Goal: Task Accomplishment & Management: Manage account settings

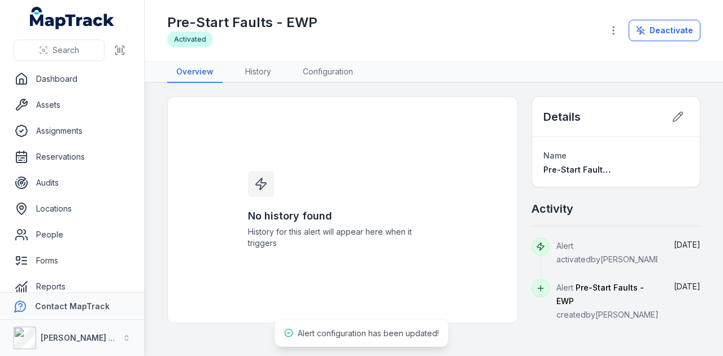
scroll to position [64, 0]
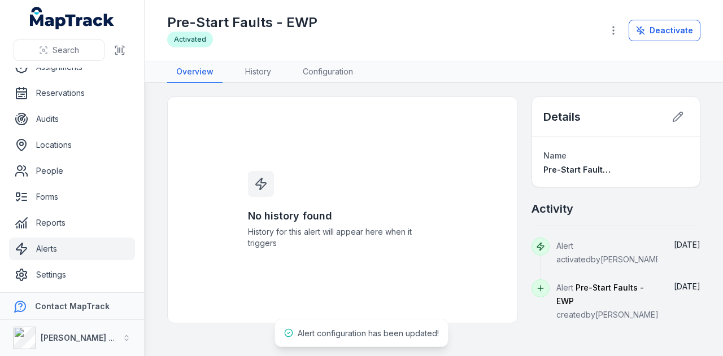
click at [86, 248] on link "Alerts" at bounding box center [72, 249] width 126 height 23
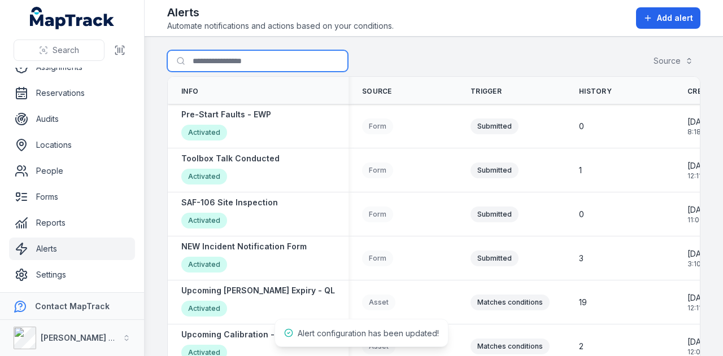
click at [265, 59] on input "Search for alerts" at bounding box center [257, 60] width 181 height 21
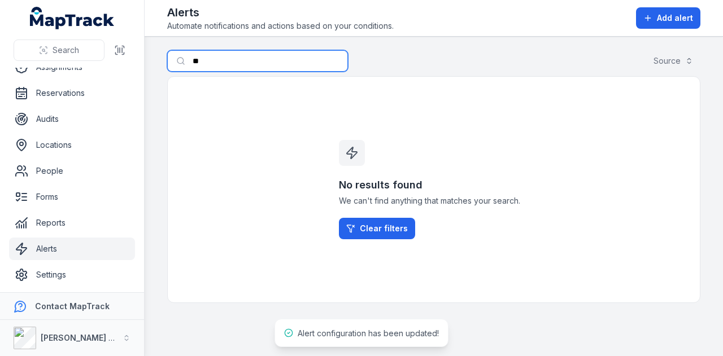
type input "*"
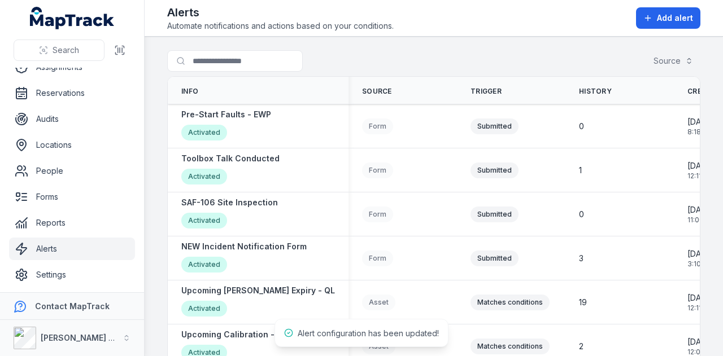
click at [413, 47] on main "Search for alerts Source Info Source Trigger History Created Date Updated Date …" at bounding box center [434, 197] width 578 height 320
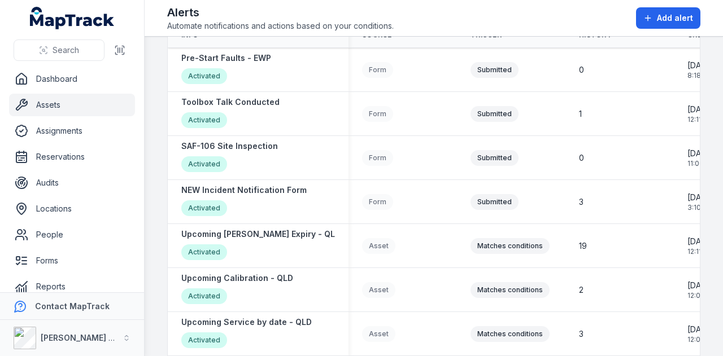
click at [74, 103] on link "Assets" at bounding box center [72, 105] width 126 height 23
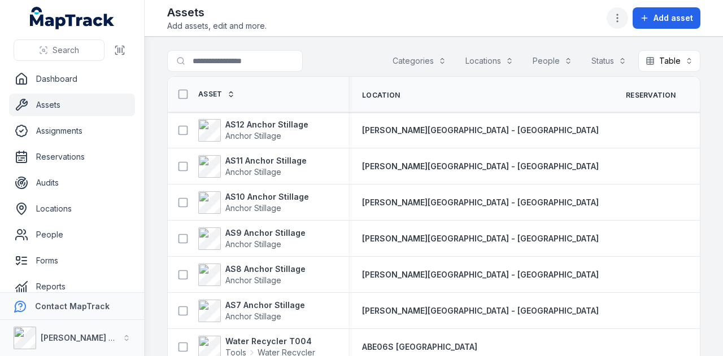
click at [618, 15] on circle "button" at bounding box center [617, 14] width 1 height 1
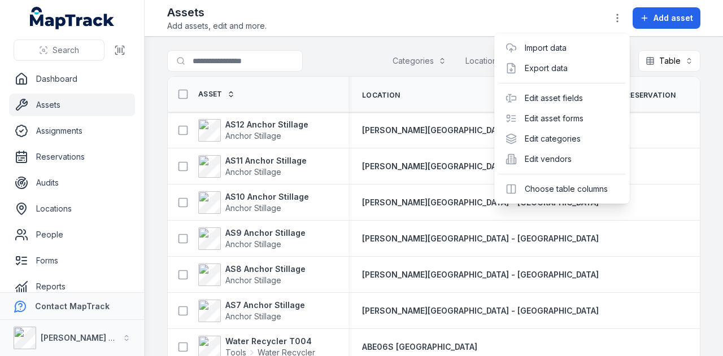
click at [399, 36] on header "Toggle Navigation Assets Add assets, edit and more. Add asset" at bounding box center [434, 18] width 578 height 37
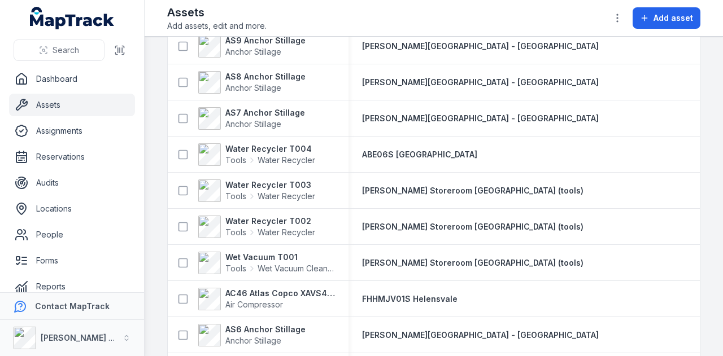
scroll to position [282, 0]
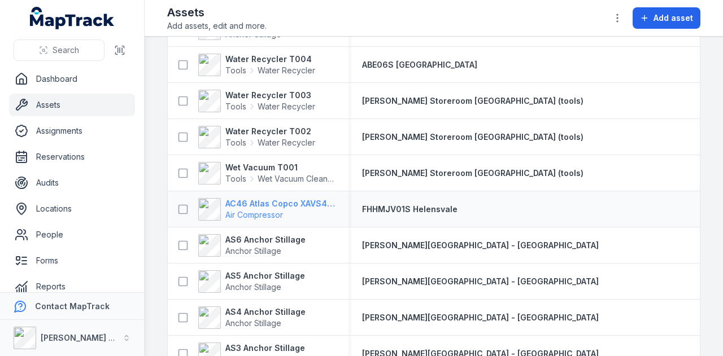
click at [286, 204] on strong "AC46 Atlas Copco XAVS450" at bounding box center [280, 203] width 110 height 11
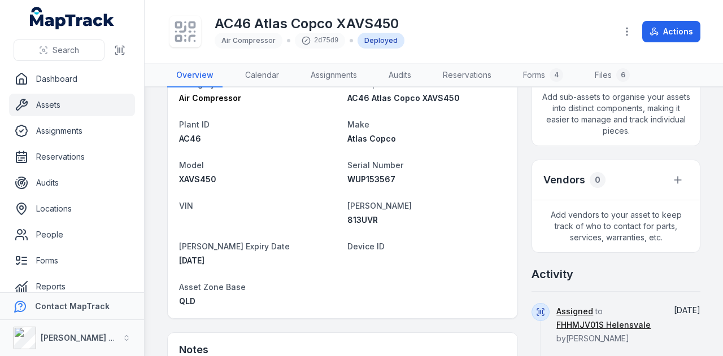
scroll to position [282, 0]
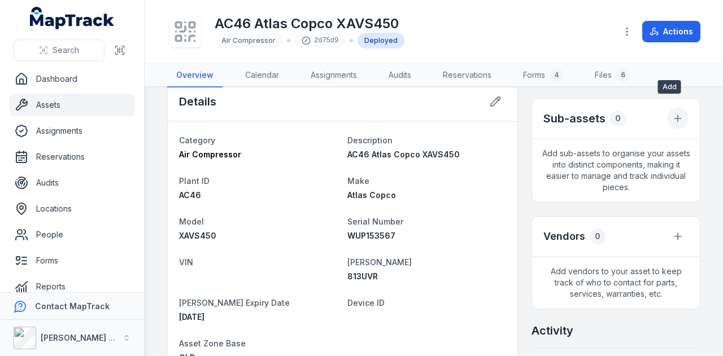
click at [672, 113] on icon "button" at bounding box center [677, 118] width 11 height 11
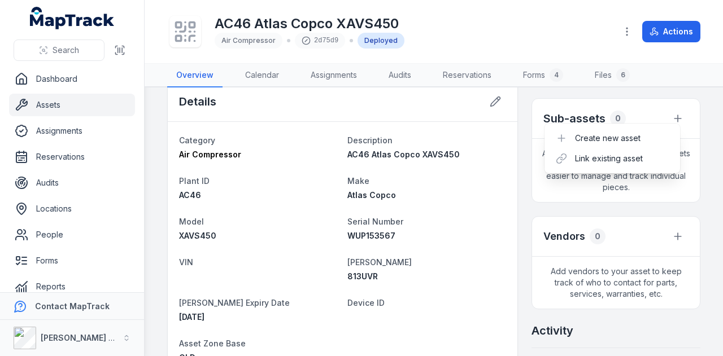
click at [692, 146] on main "[STREET_ADDRESS][PERSON_NAME] Location FHHMJV01S [GEOGRAPHIC_DATA] Date [DATE] …" at bounding box center [434, 222] width 578 height 269
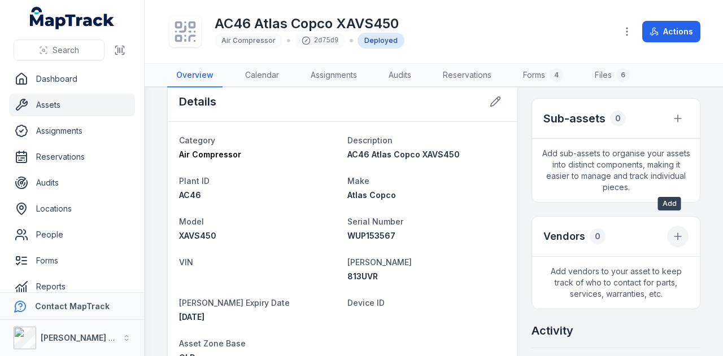
click at [672, 231] on icon at bounding box center [677, 236] width 11 height 11
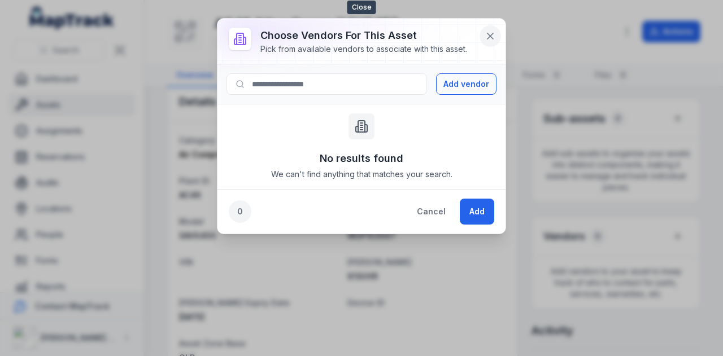
click at [488, 36] on icon at bounding box center [489, 35] width 11 height 11
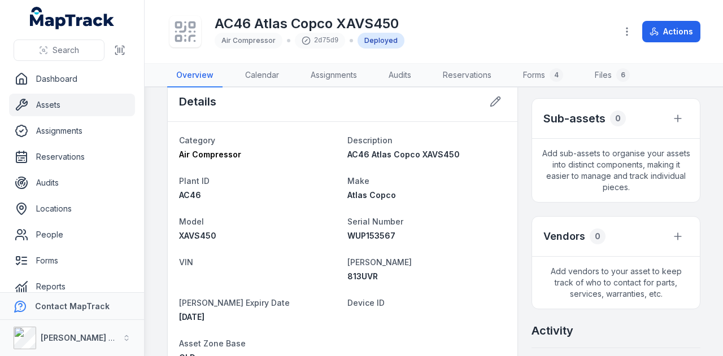
scroll to position [0, 0]
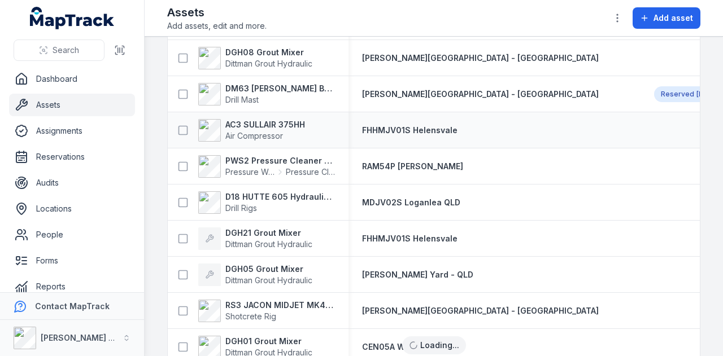
scroll to position [5194, 0]
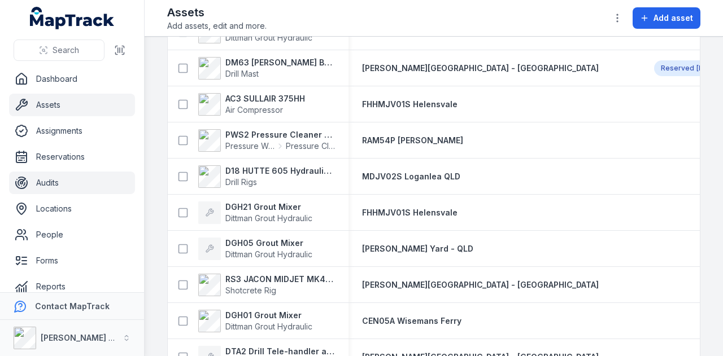
click at [78, 187] on link "Audits" at bounding box center [72, 183] width 126 height 23
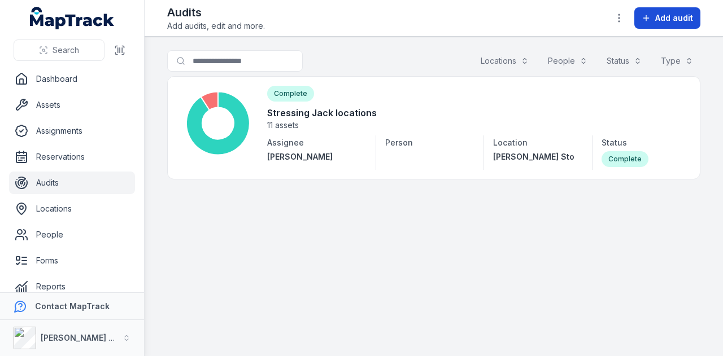
click at [677, 15] on span "Add audit" at bounding box center [674, 17] width 38 height 11
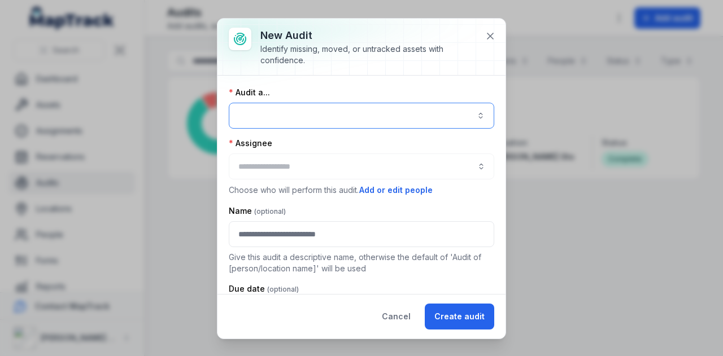
click at [478, 106] on button "button" at bounding box center [361, 116] width 265 height 26
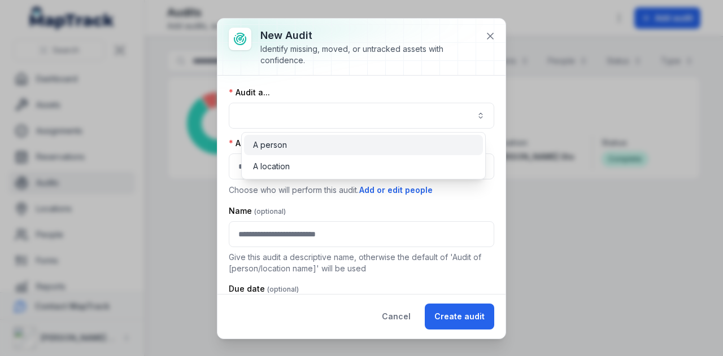
click at [465, 139] on div "A person" at bounding box center [363, 144] width 221 height 11
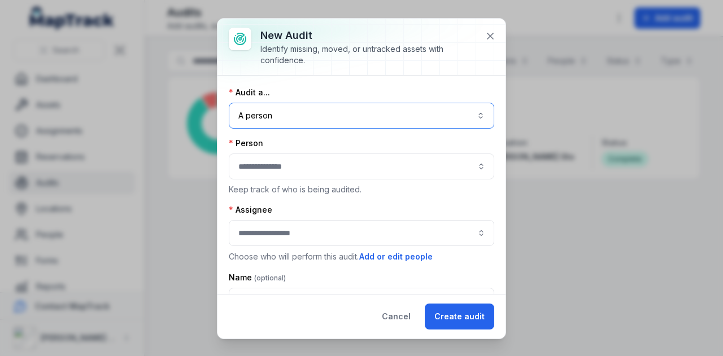
click at [469, 116] on button "A person ******" at bounding box center [361, 116] width 265 height 26
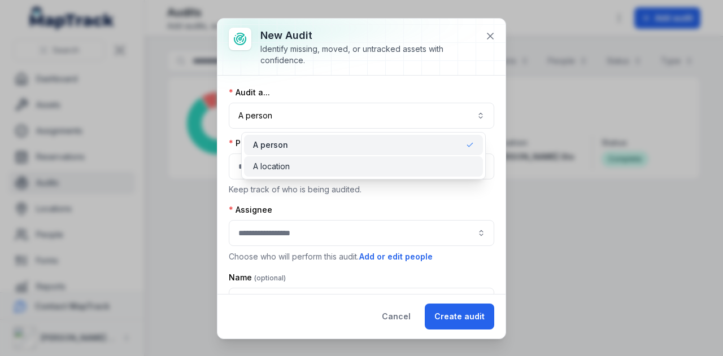
click at [459, 168] on div "A location" at bounding box center [363, 166] width 221 height 11
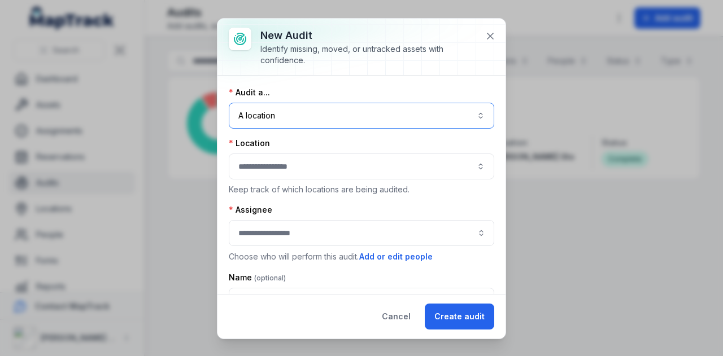
click at [459, 168] on button "button" at bounding box center [361, 167] width 265 height 26
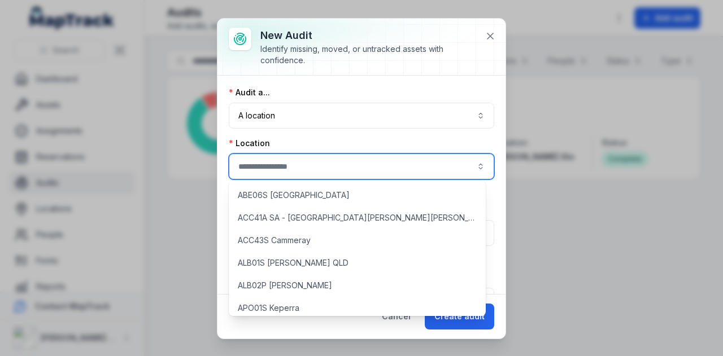
click at [470, 164] on button "button" at bounding box center [361, 167] width 265 height 26
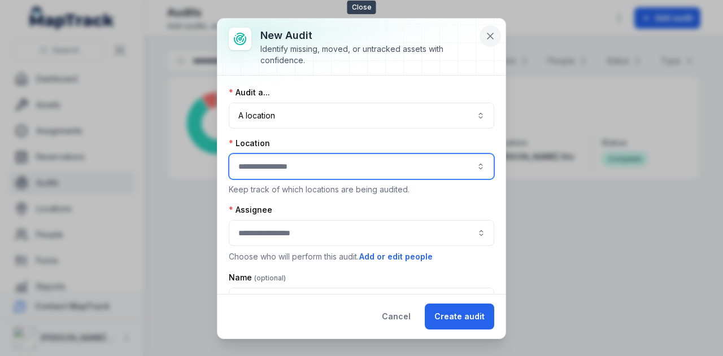
click at [490, 36] on icon at bounding box center [490, 36] width 6 height 6
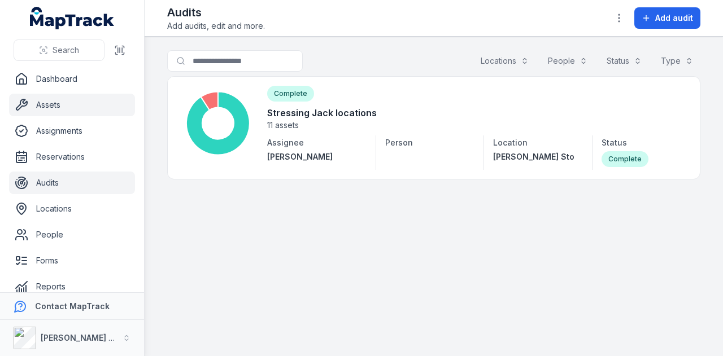
click at [86, 99] on link "Assets" at bounding box center [72, 105] width 126 height 23
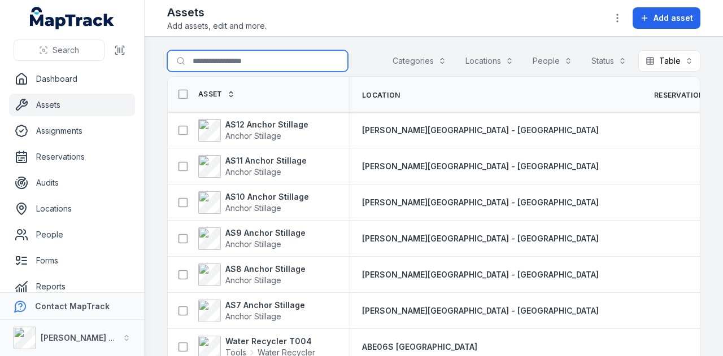
click at [242, 57] on input "Search for assets" at bounding box center [257, 60] width 181 height 21
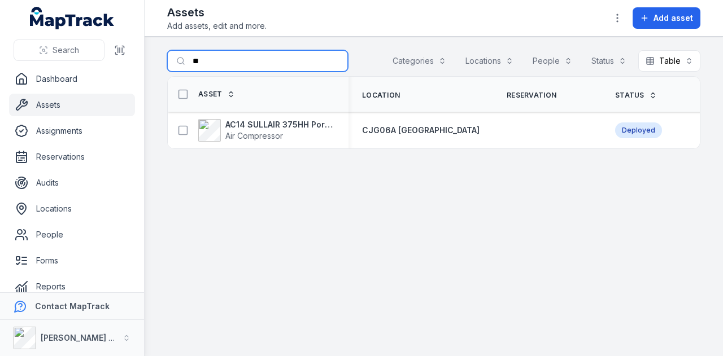
type input "*"
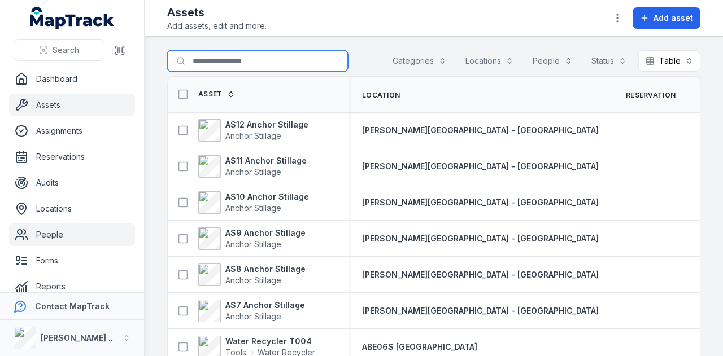
scroll to position [64, 0]
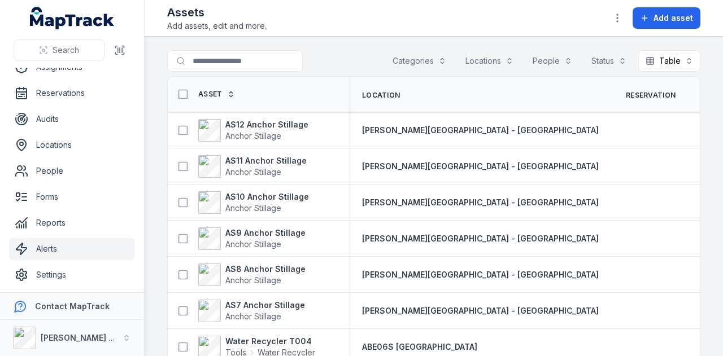
click at [58, 257] on link "Alerts" at bounding box center [72, 249] width 126 height 23
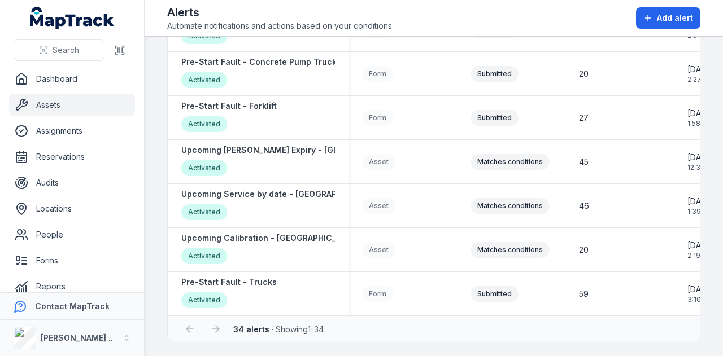
click at [73, 108] on link "Assets" at bounding box center [72, 105] width 126 height 23
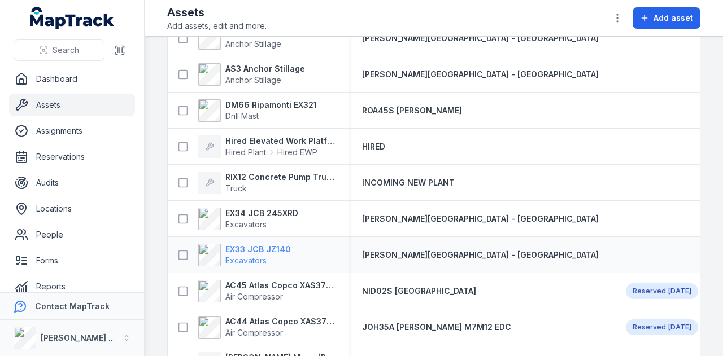
scroll to position [508, 0]
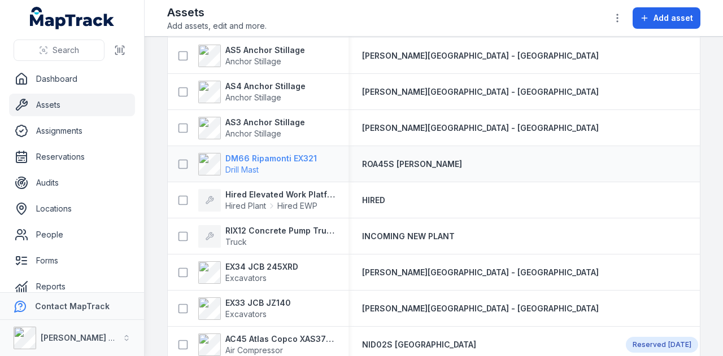
click at [268, 159] on strong "DM66 Ripamonti EX321" at bounding box center [270, 158] width 91 height 11
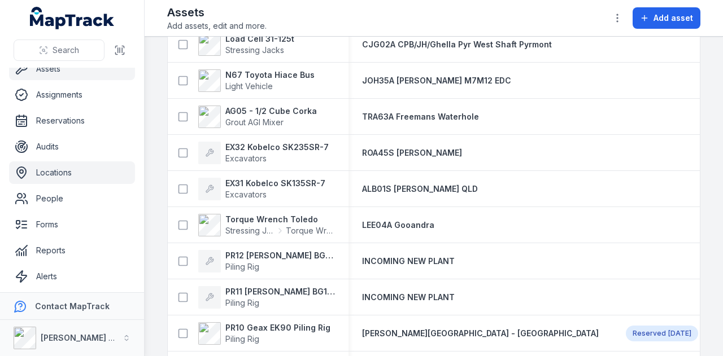
scroll to position [64, 0]
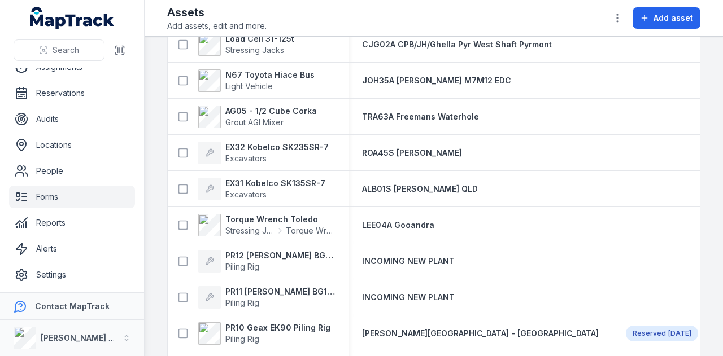
click at [89, 189] on link "Forms" at bounding box center [72, 197] width 126 height 23
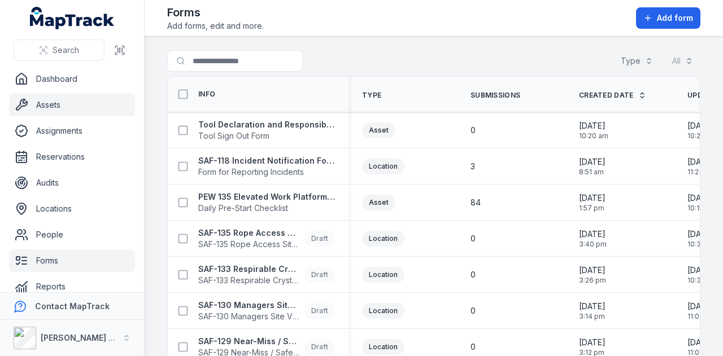
click at [65, 95] on link "Assets" at bounding box center [72, 105] width 126 height 23
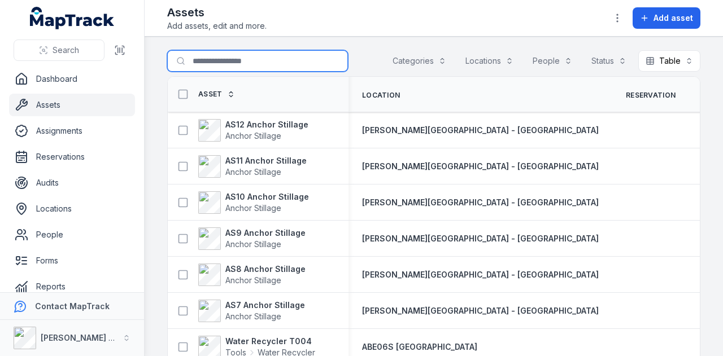
click at [236, 56] on input "Search for assets" at bounding box center [257, 60] width 181 height 21
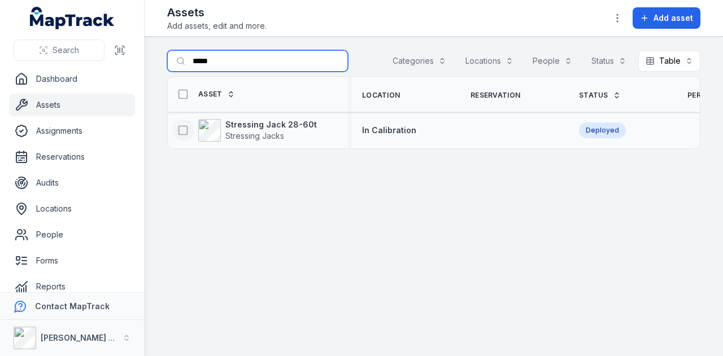
type input "*****"
click at [174, 127] on button at bounding box center [182, 130] width 21 height 21
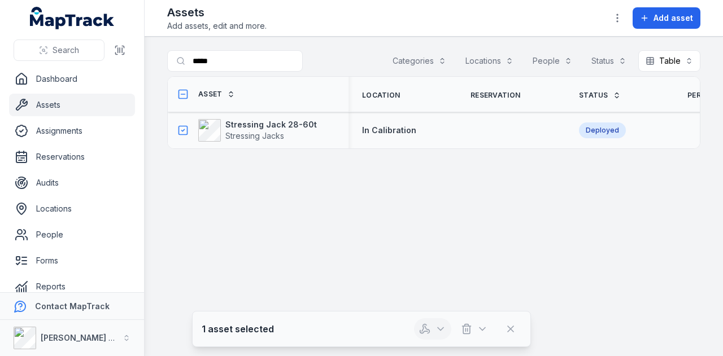
click at [435, 331] on button "button" at bounding box center [432, 328] width 37 height 21
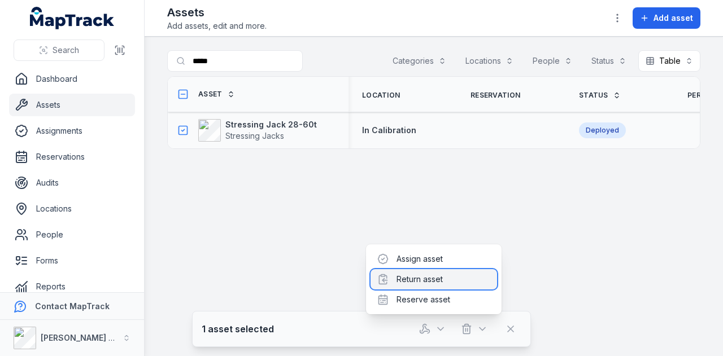
click at [444, 285] on div "Return asset" at bounding box center [433, 279] width 126 height 20
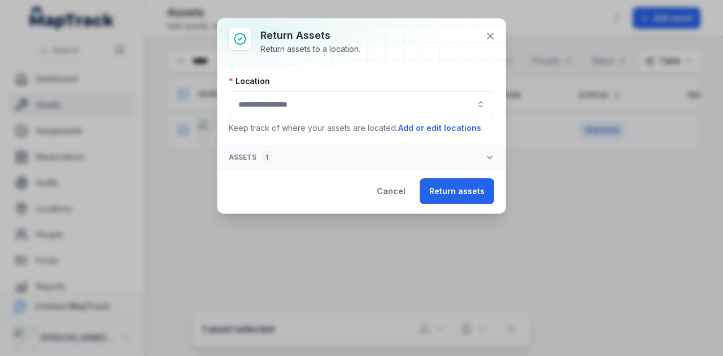
click at [339, 110] on button "button" at bounding box center [361, 104] width 265 height 26
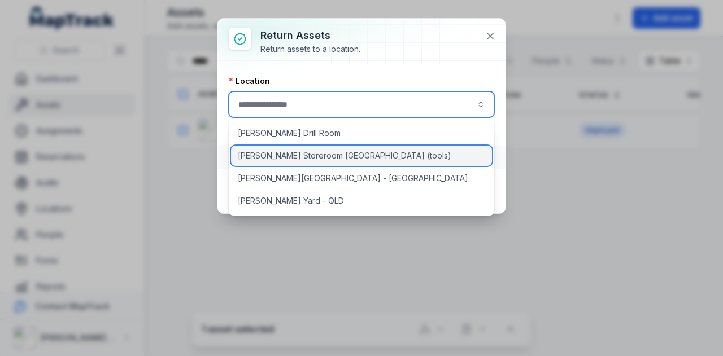
click at [335, 158] on span "[PERSON_NAME] Storeroom [GEOGRAPHIC_DATA] (tools)" at bounding box center [344, 155] width 213 height 11
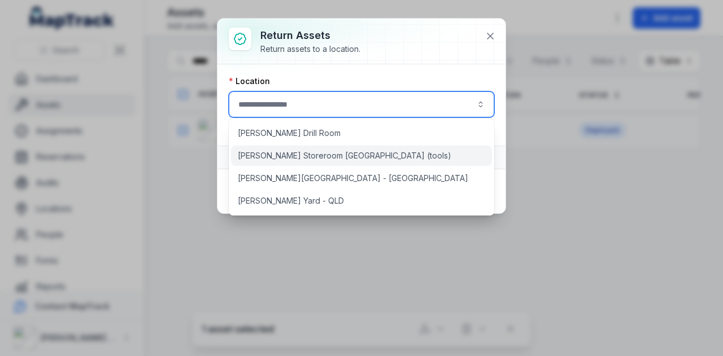
type input "**********"
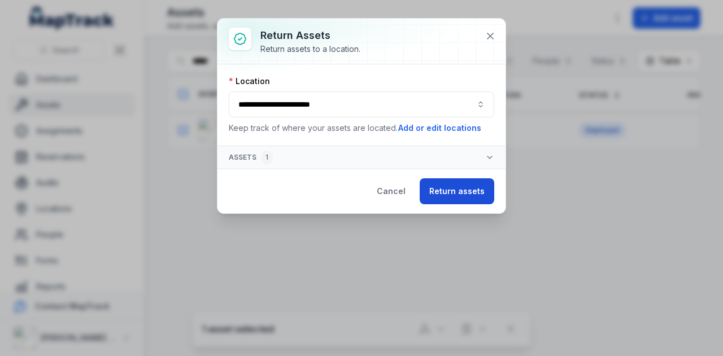
click at [469, 196] on button "Return assets" at bounding box center [457, 191] width 75 height 26
